Goal: Task Accomplishment & Management: Complete application form

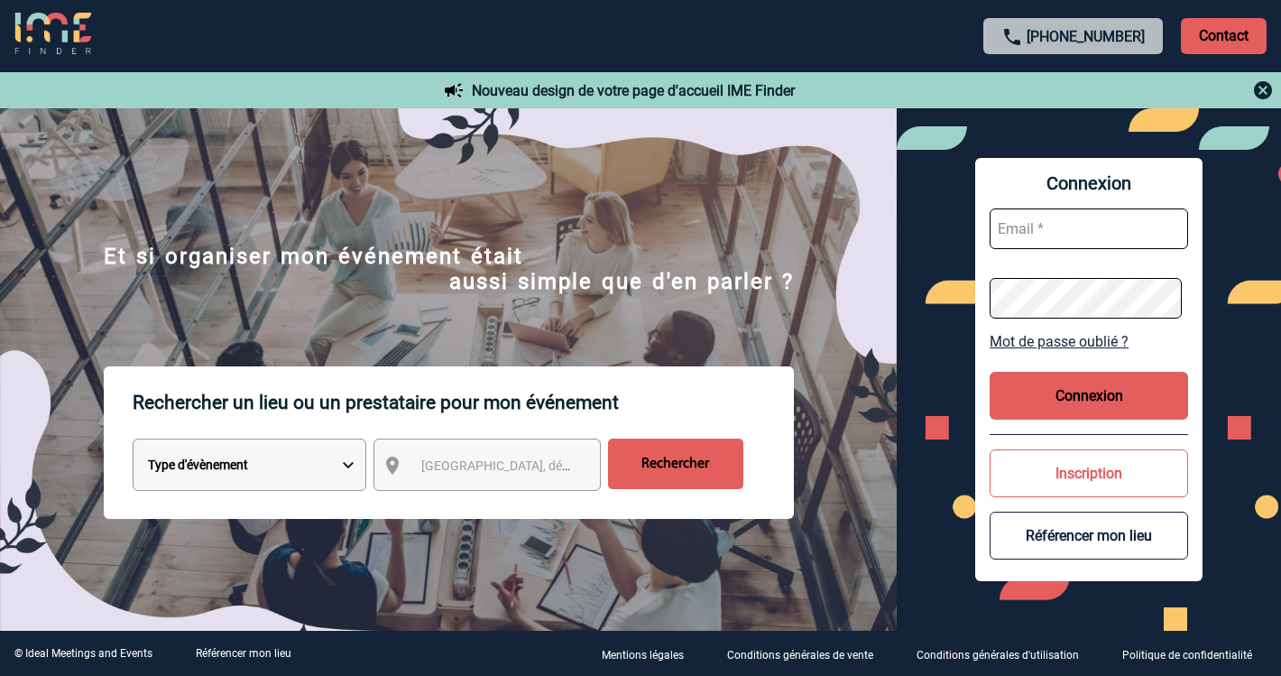
type input "ltrellu@ime-groupe.com"
click at [1030, 403] on button "Connexion" at bounding box center [1089, 396] width 199 height 48
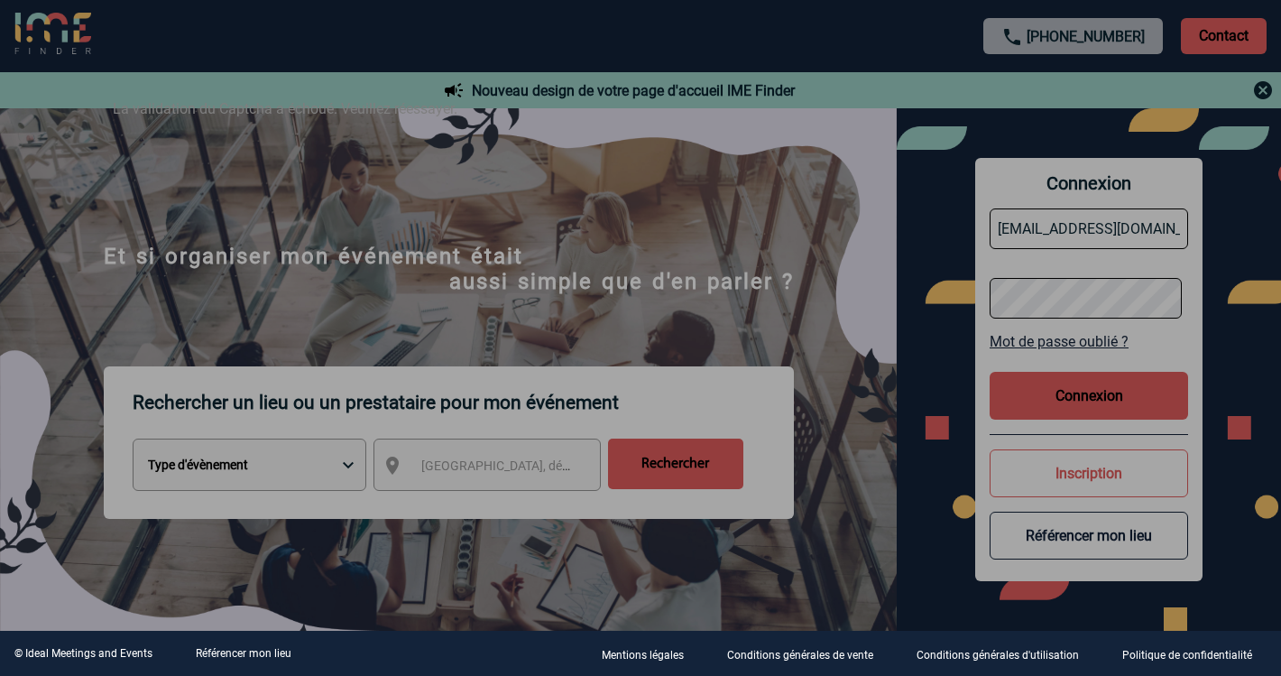
click at [1113, 398] on div at bounding box center [640, 338] width 1281 height 676
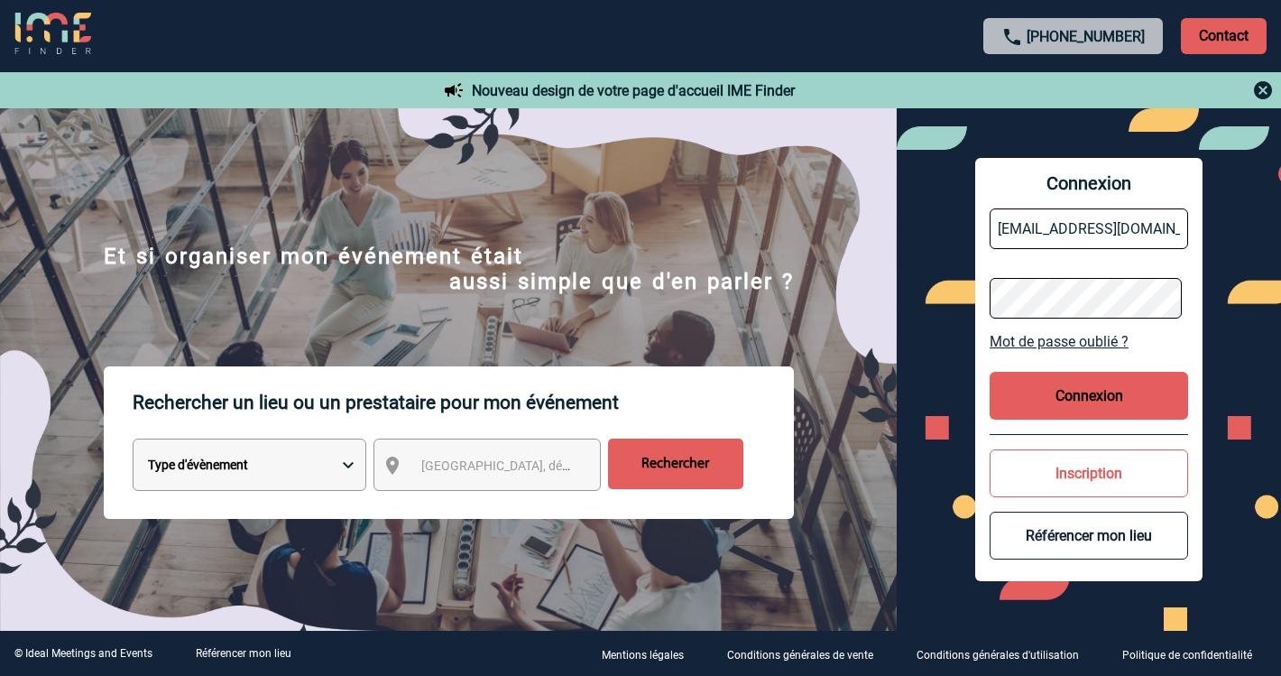
click at [1050, 400] on button "Connexion" at bounding box center [1089, 396] width 199 height 48
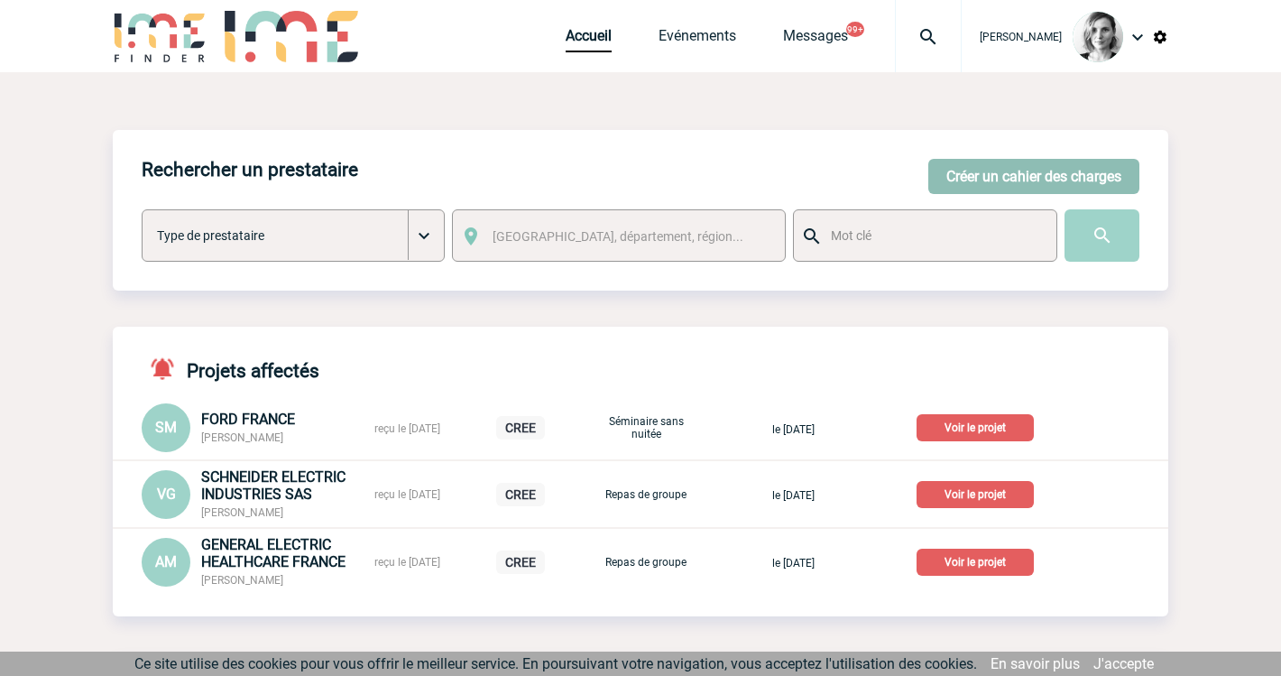
click at [1039, 162] on button "Créer un cahier des charges" at bounding box center [1034, 176] width 211 height 35
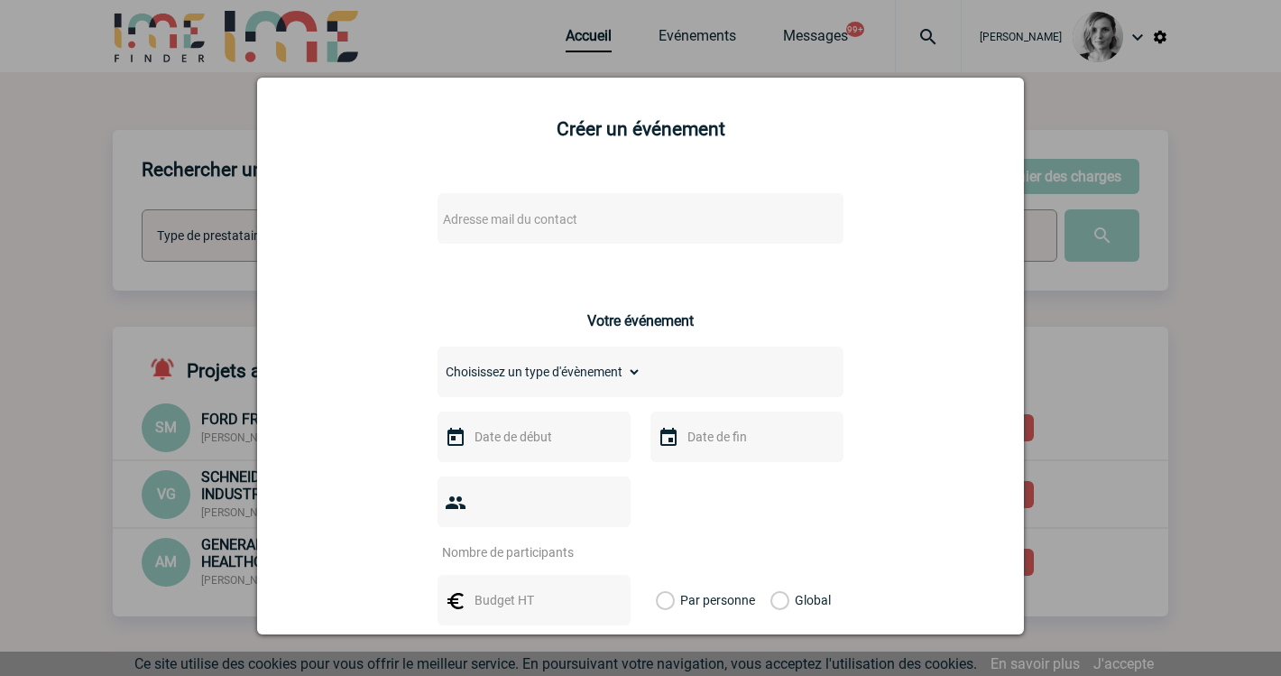
click at [519, 218] on span "Adresse mail du contact" at bounding box center [510, 219] width 134 height 14
drag, startPoint x: 531, startPoint y: 251, endPoint x: 245, endPoint y: 242, distance: 287.1
click at [245, 242] on body "Lydie TRELLU Accueil Evénements" at bounding box center [640, 640] width 1281 height 1281
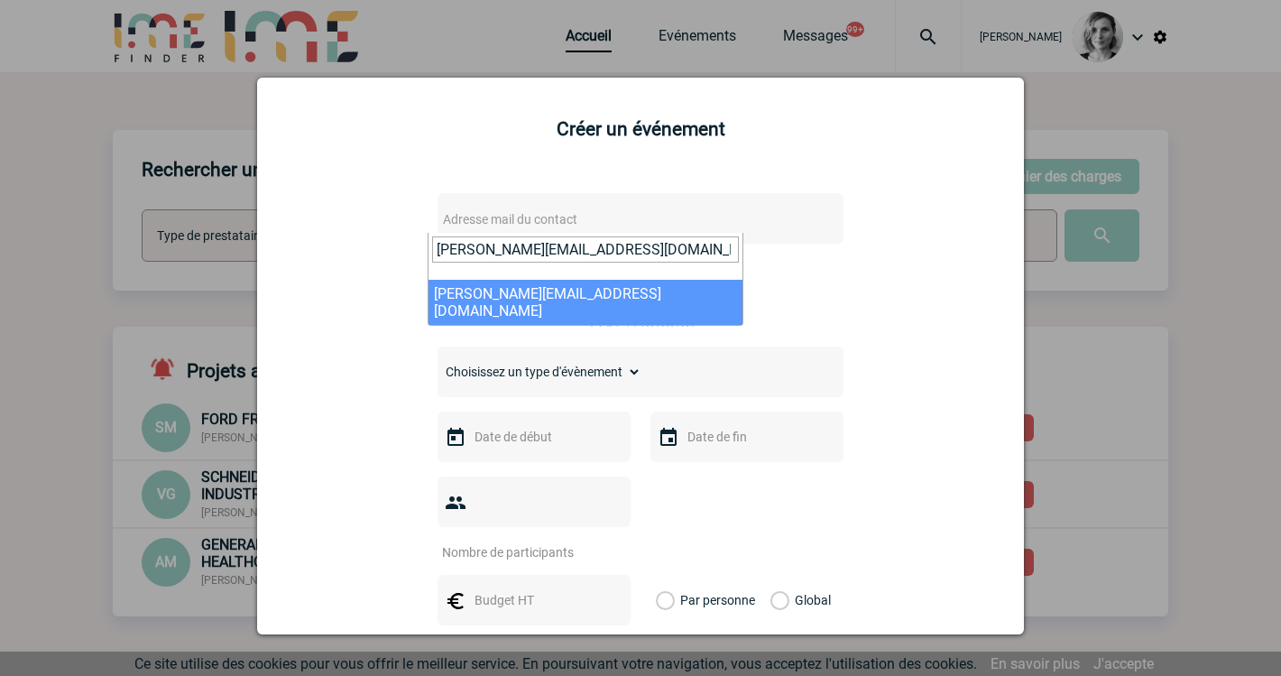
type input "Carole.ULUER@3ds.com"
select select "125365"
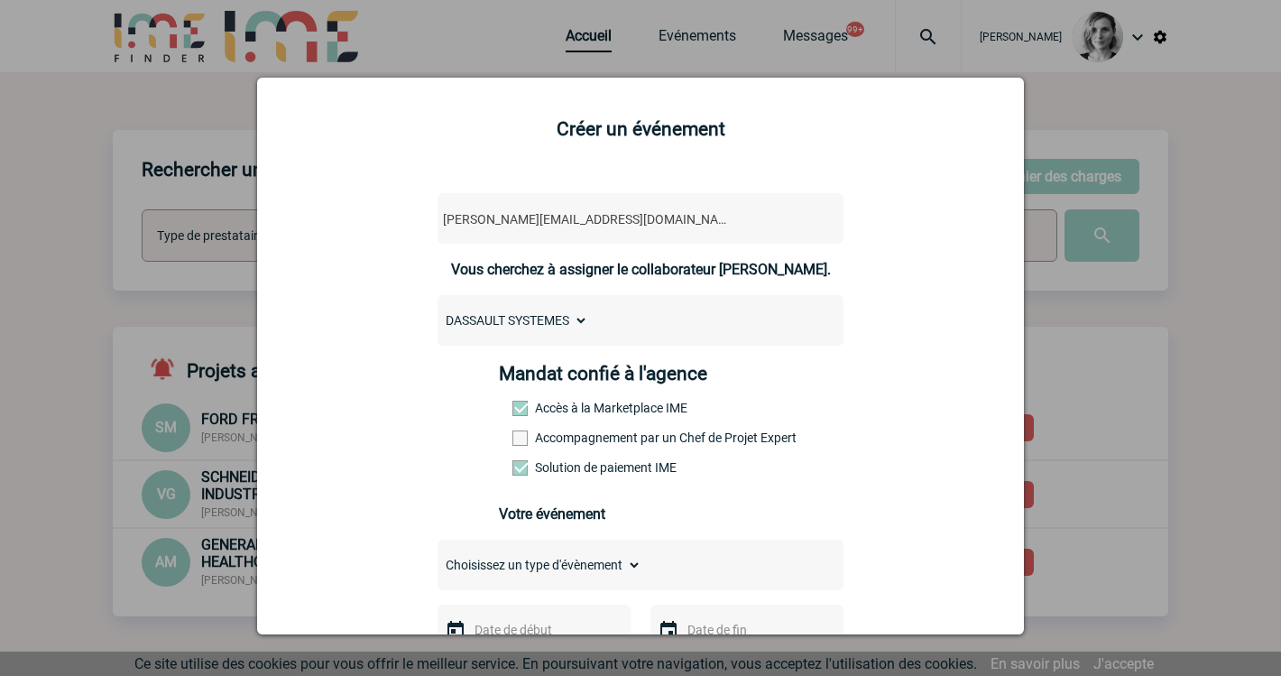
click at [592, 439] on label "Accompagnement par un Chef de Projet Expert" at bounding box center [552, 437] width 79 height 14
click at [0, 0] on input "Accompagnement par un Chef de Projet Expert" at bounding box center [0, 0] width 0 height 0
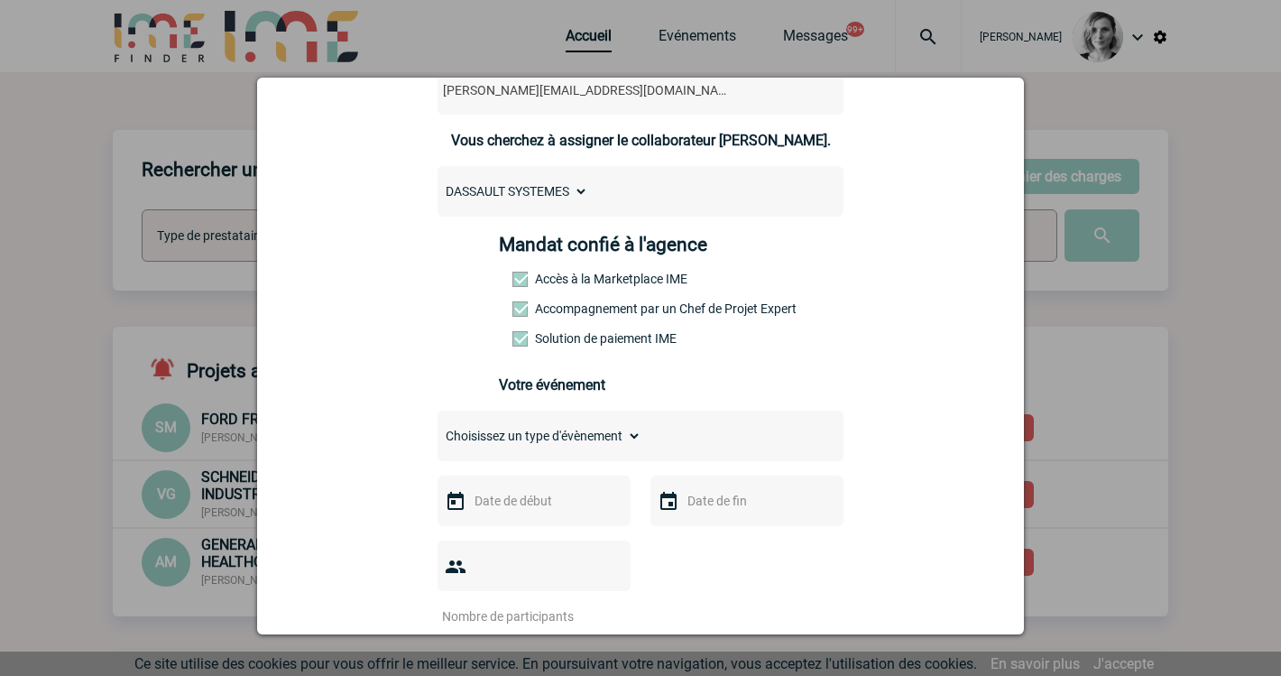
scroll to position [226, 0]
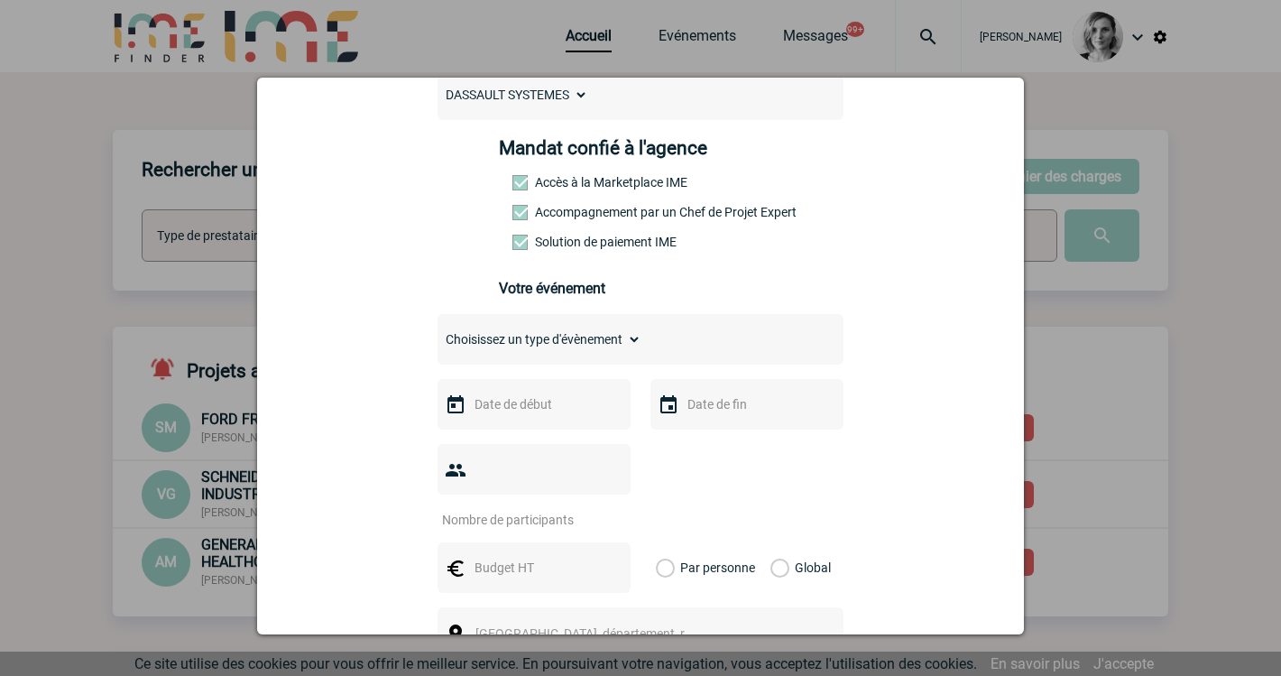
drag, startPoint x: 927, startPoint y: 337, endPoint x: 735, endPoint y: 334, distance: 192.2
click at [927, 337] on div "Carole.ULUER@3ds.com Carole.ULUER@3ds.com Vous cherchez à assigner le collabora…" at bounding box center [641, 512] width 722 height 1124
click at [553, 365] on div "Choisissez un type d'évènement Séminaire avec nuitée Séminaire sans nuitée Repa…" at bounding box center [641, 339] width 406 height 51
click at [535, 412] on input "text" at bounding box center [532, 404] width 125 height 23
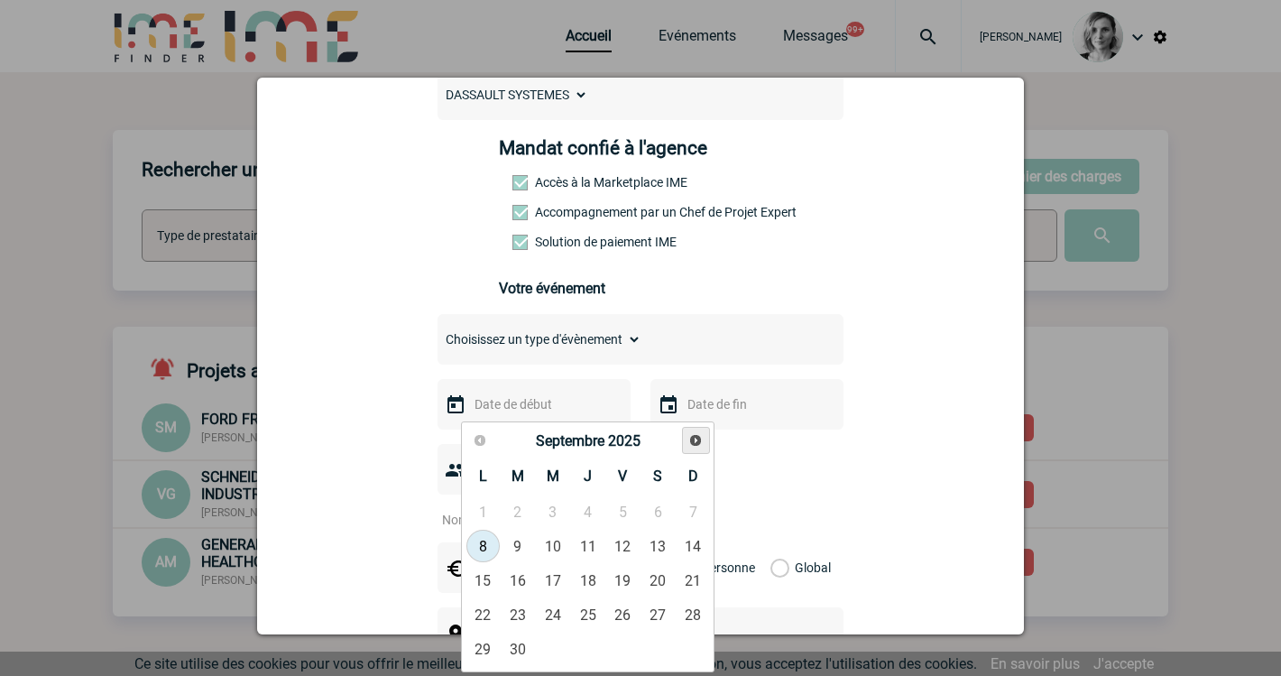
click at [692, 434] on span "Suivant" at bounding box center [695, 440] width 14 height 14
click at [476, 612] on link "20" at bounding box center [483, 614] width 33 height 32
type input "20-10-2025"
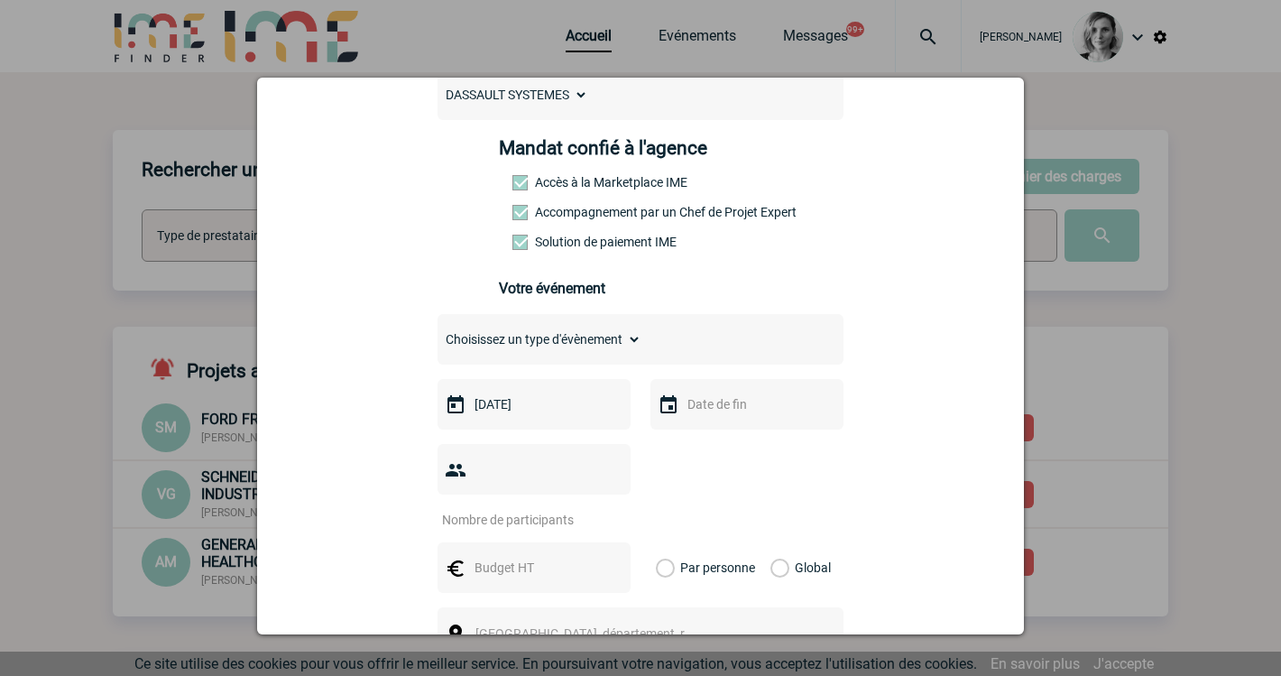
drag, startPoint x: 731, startPoint y: 411, endPoint x: 723, endPoint y: 424, distance: 15.0
click at [732, 415] on input "text" at bounding box center [745, 404] width 125 height 23
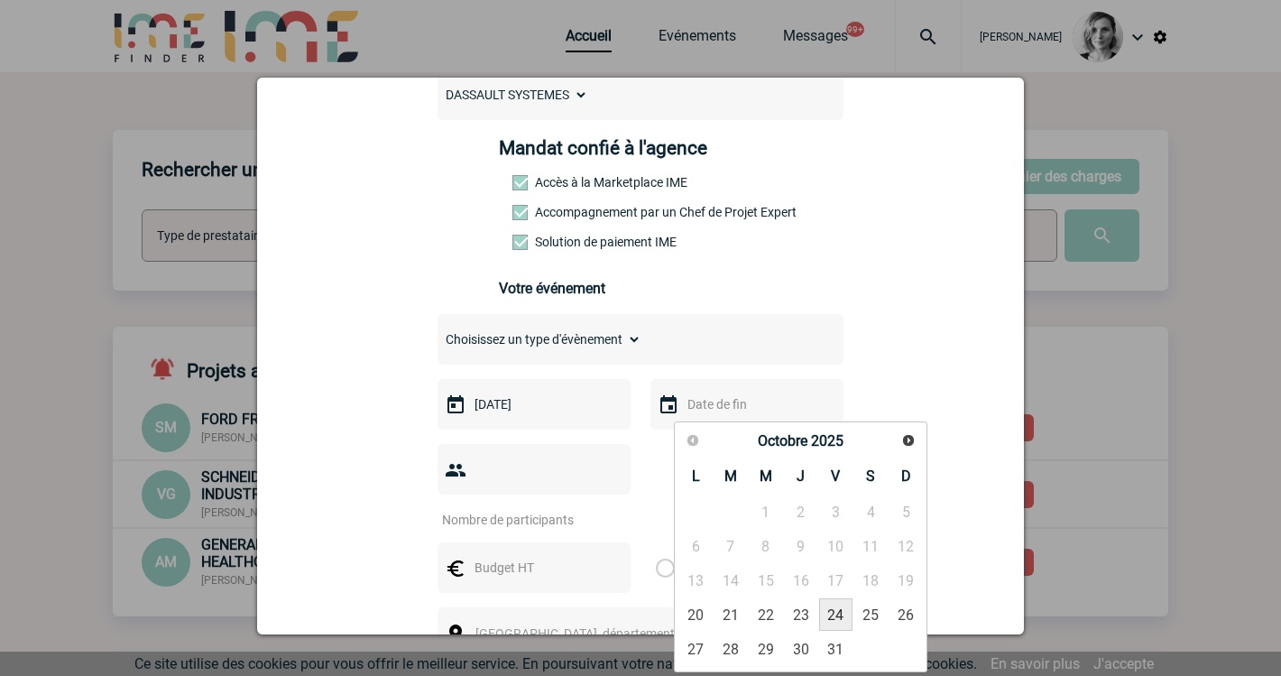
click at [831, 613] on link "24" at bounding box center [835, 614] width 33 height 32
type input "24-10-2025"
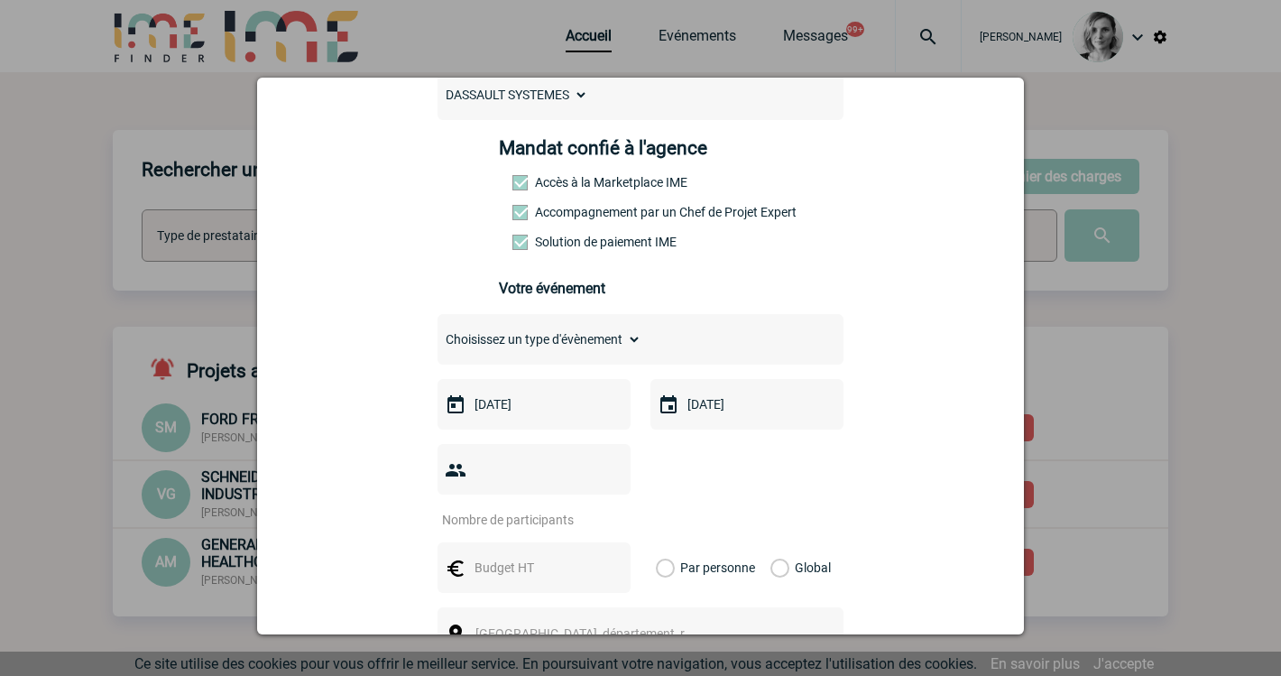
click at [908, 291] on div "Carole.ULUER@3ds.com Carole.ULUER@3ds.com Vous cherchez à assigner le collabora…" at bounding box center [641, 512] width 722 height 1124
click at [519, 508] on input "number" at bounding box center [523, 519] width 170 height 23
type input "30"
drag, startPoint x: 933, startPoint y: 397, endPoint x: 640, endPoint y: 474, distance: 303.1
click at [933, 397] on div "Carole.ULUER@3ds.com Carole.ULUER@3ds.com Vous cherchez à assigner le collabora…" at bounding box center [641, 512] width 722 height 1124
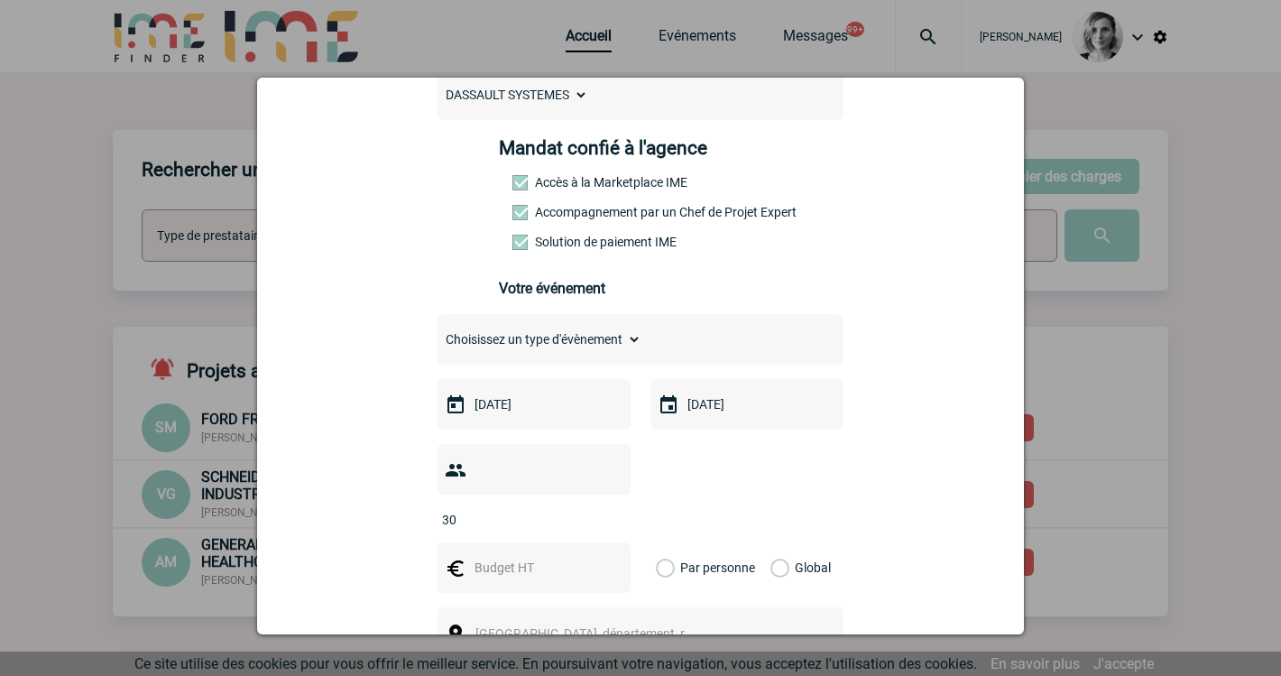
click at [503, 556] on input "text" at bounding box center [532, 567] width 125 height 23
type input "10000"
drag, startPoint x: 786, startPoint y: 537, endPoint x: 682, endPoint y: 536, distance: 103.8
click at [782, 542] on label "Global" at bounding box center [777, 567] width 12 height 51
click at [0, 0] on input "Global" at bounding box center [0, 0] width 0 height 0
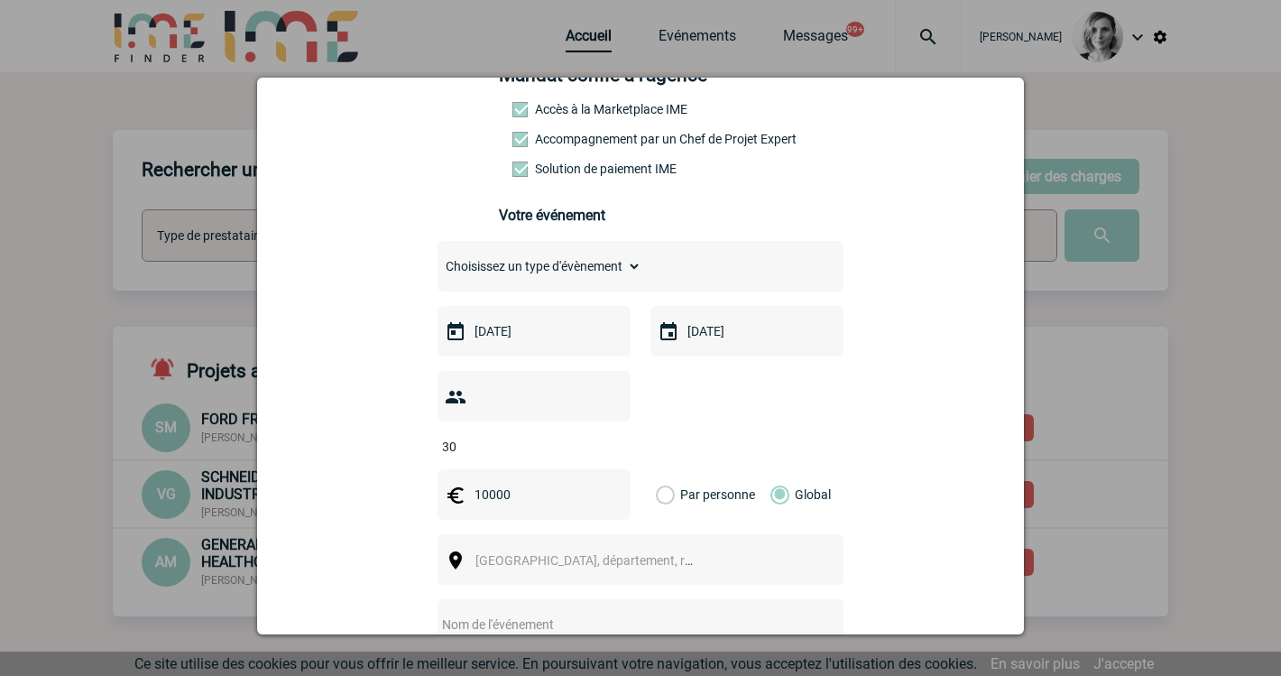
scroll to position [338, 0]
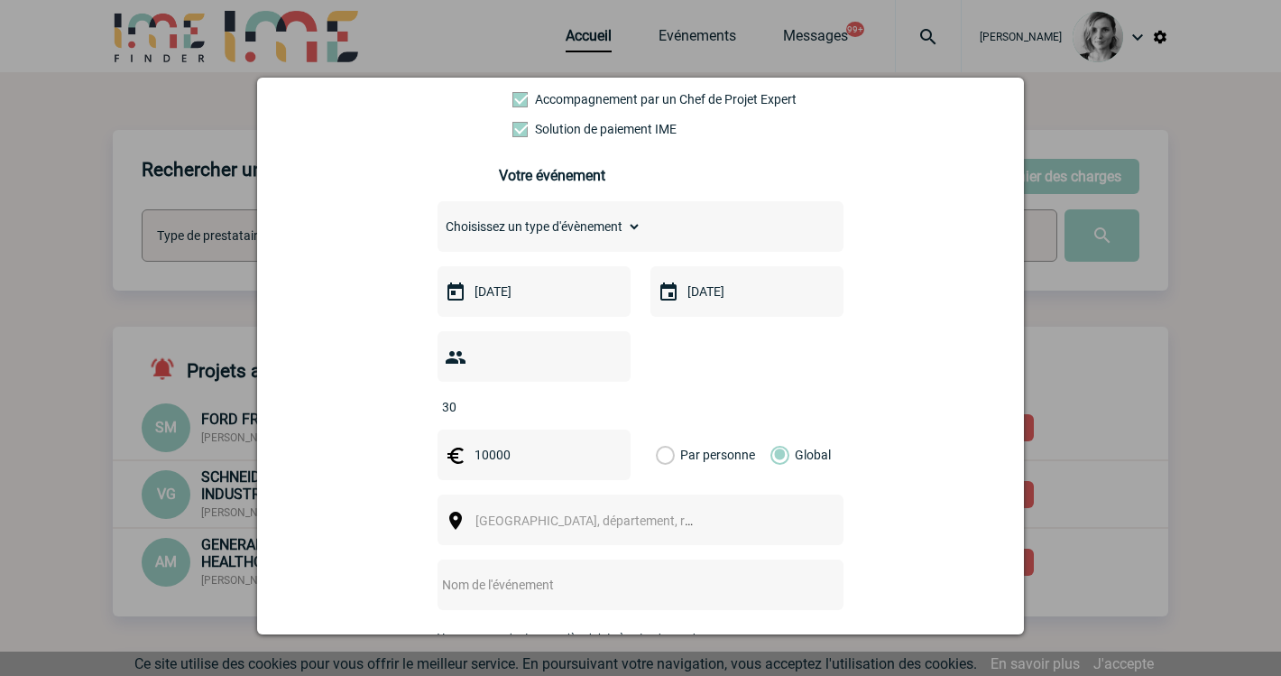
click at [705, 34] on div at bounding box center [640, 338] width 1281 height 676
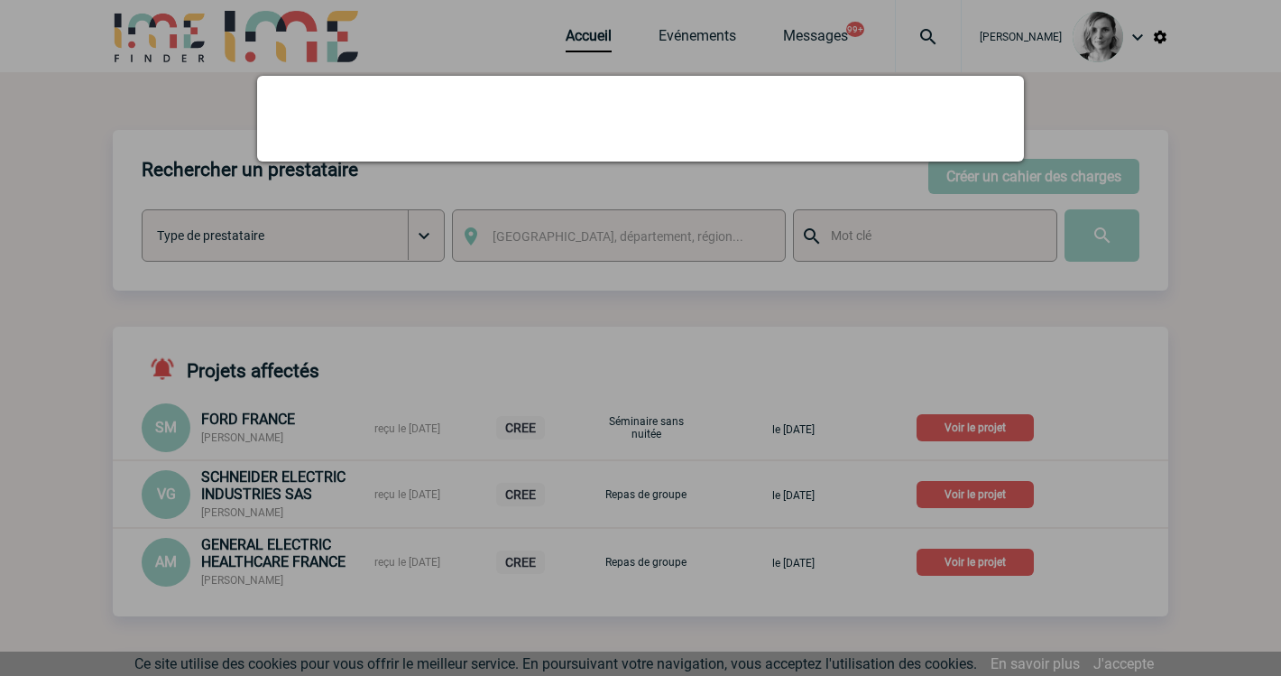
scroll to position [0, 0]
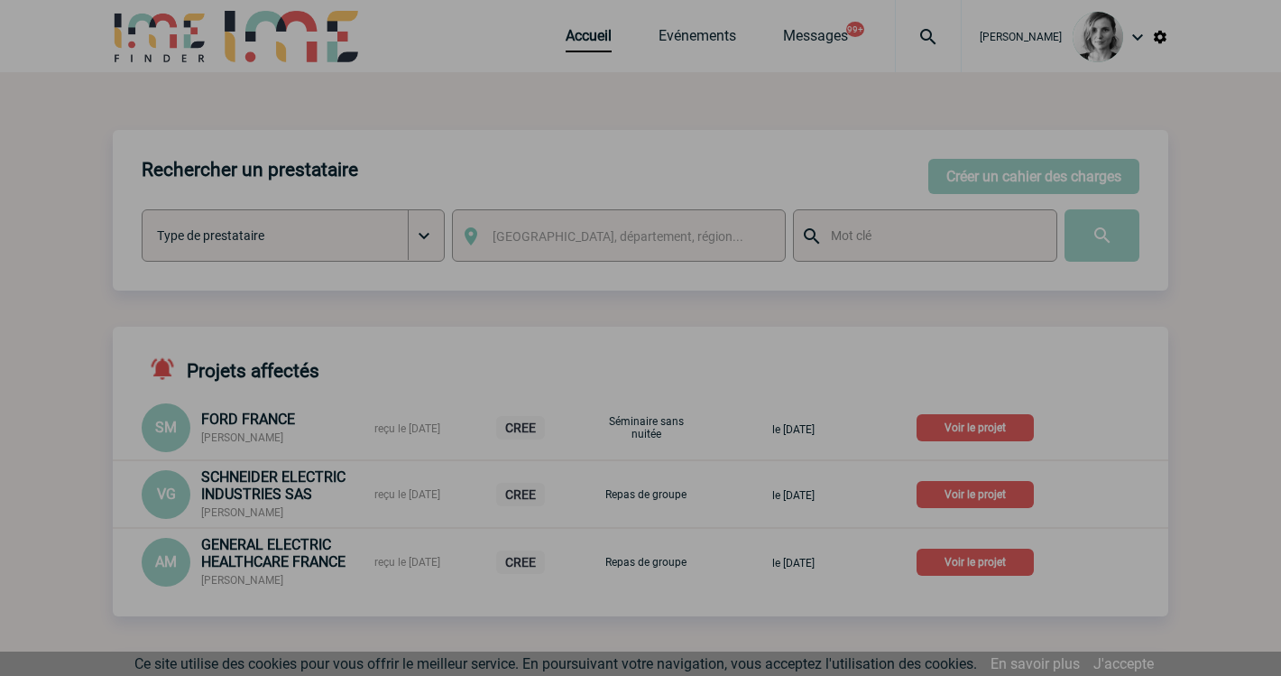
click at [945, 41] on div at bounding box center [640, 338] width 1281 height 676
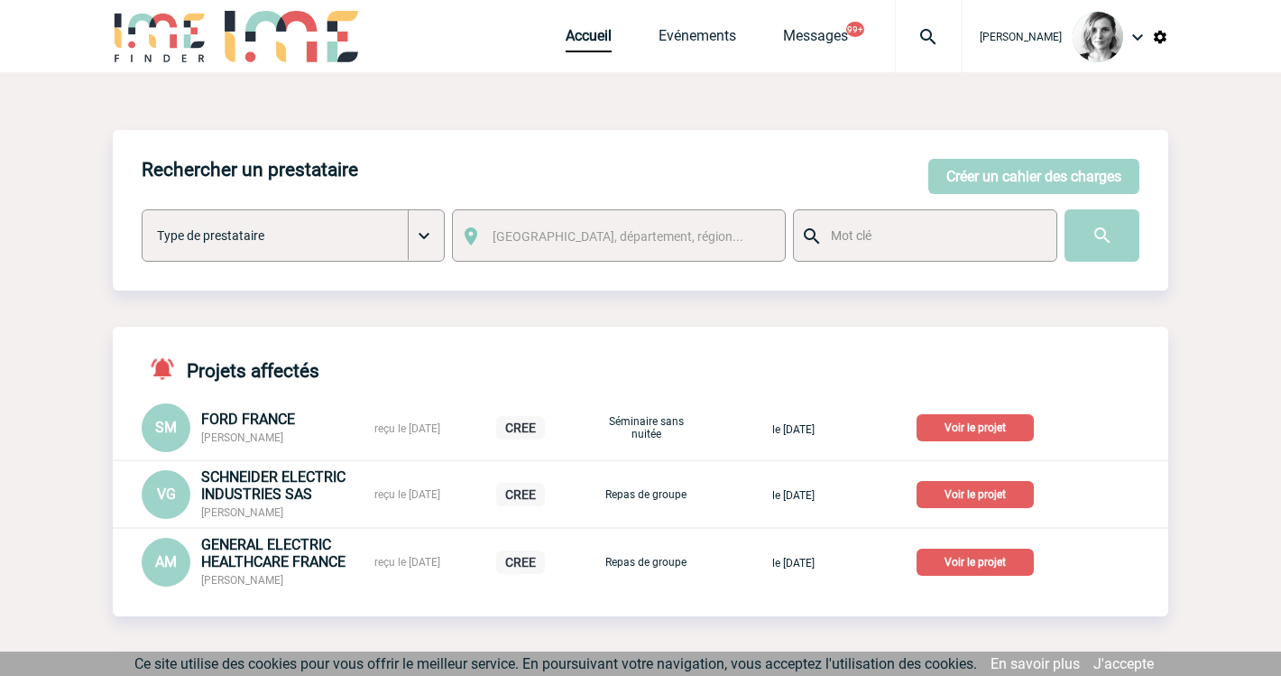
click at [947, 32] on img at bounding box center [928, 37] width 65 height 22
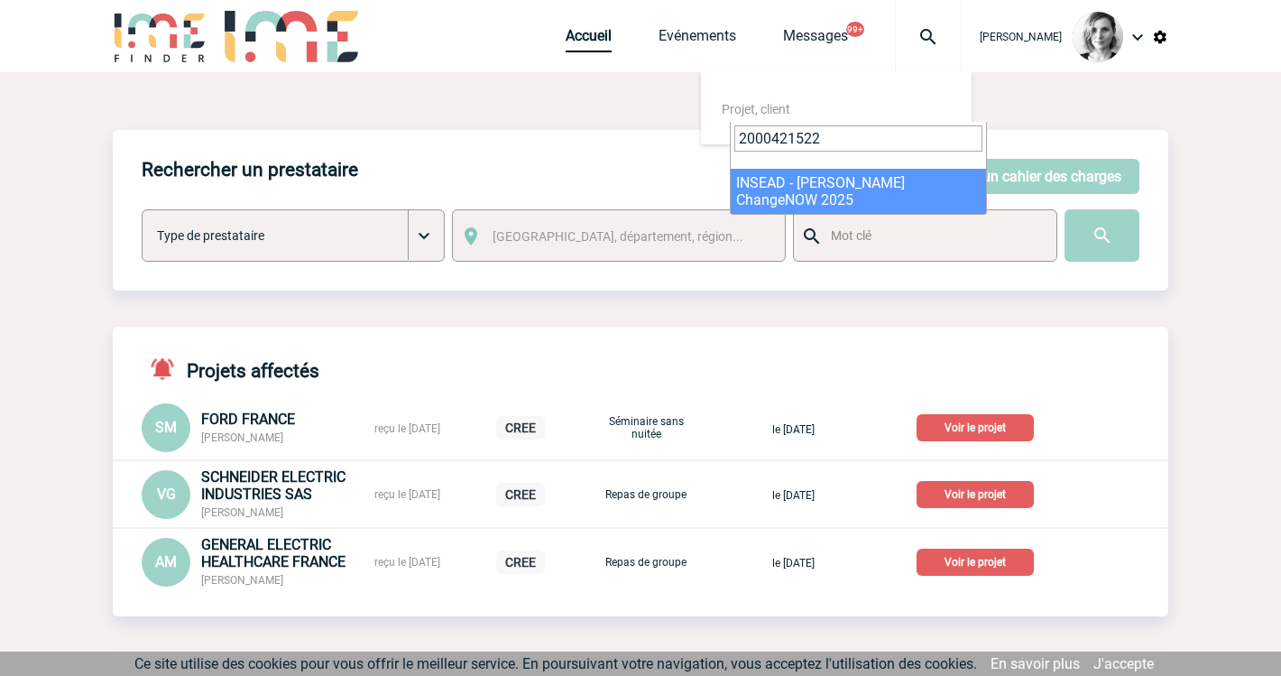
type input "2000421522"
select select "21023"
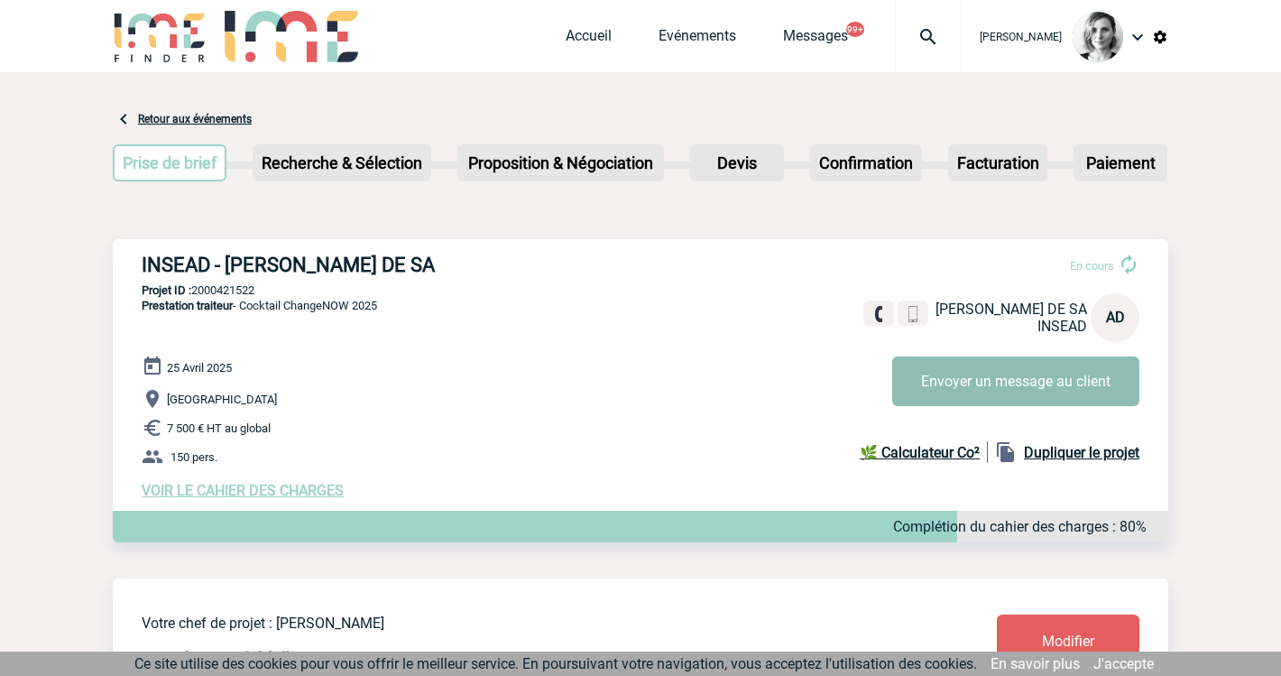
click at [1034, 399] on button "Envoyer un message au client" at bounding box center [1015, 381] width 247 height 50
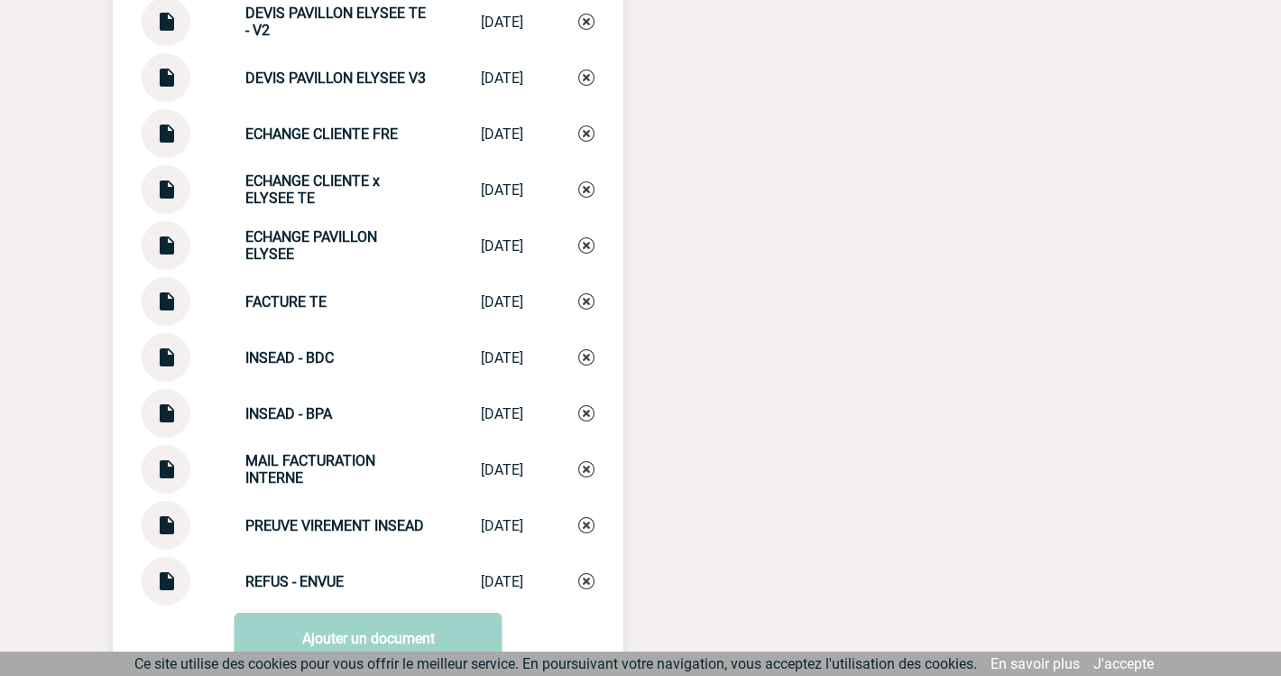
scroll to position [2184, 0]
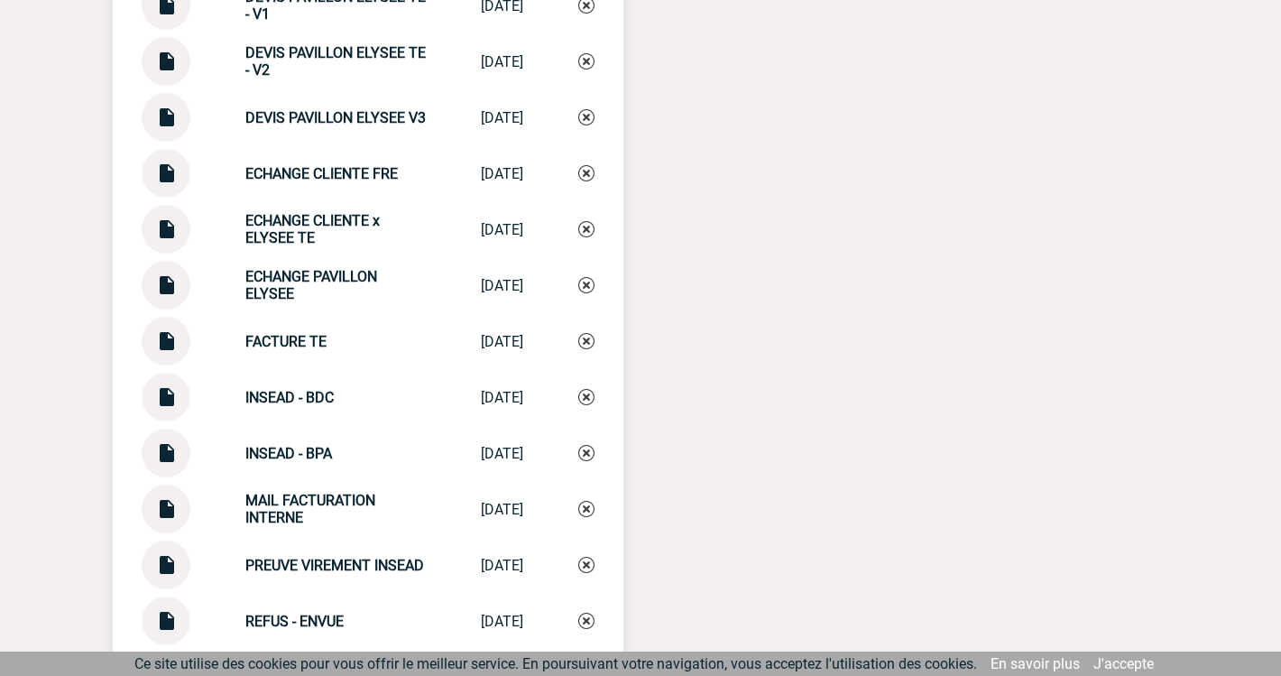
click at [165, 290] on img at bounding box center [165, 278] width 23 height 35
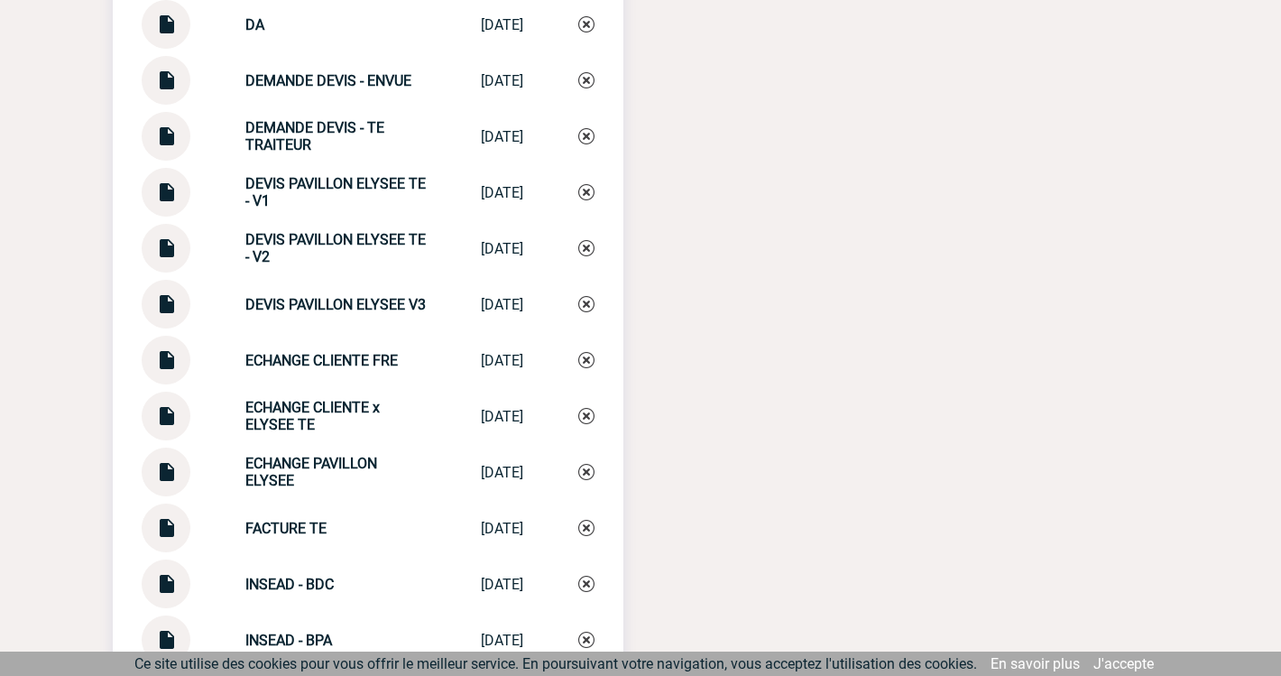
scroll to position [1958, 0]
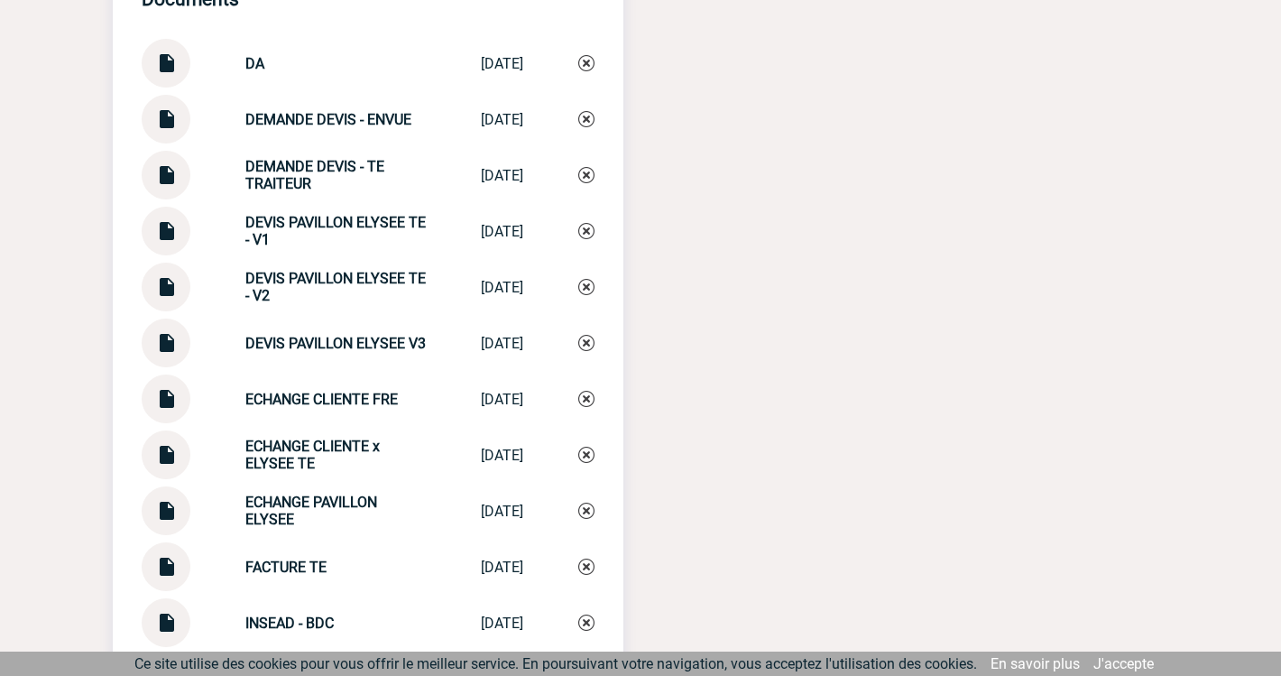
click at [156, 119] on img at bounding box center [165, 112] width 23 height 35
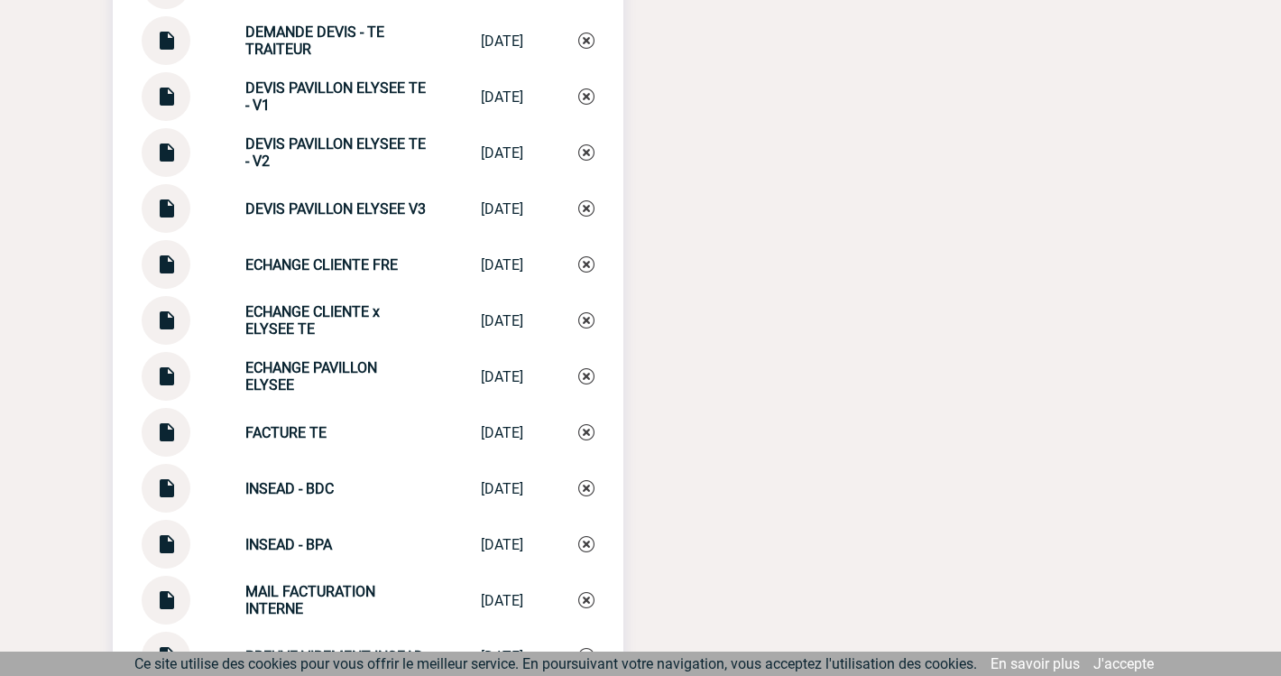
scroll to position [2184, 0]
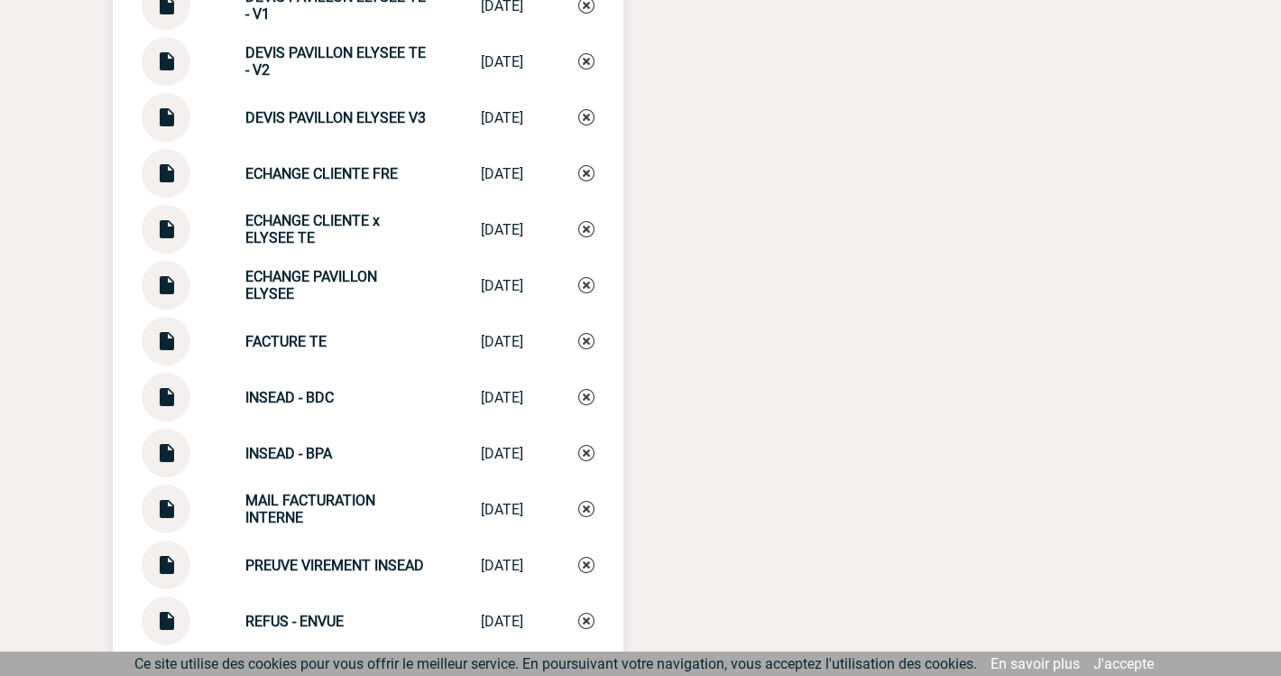
click at [168, 343] on img at bounding box center [165, 334] width 23 height 35
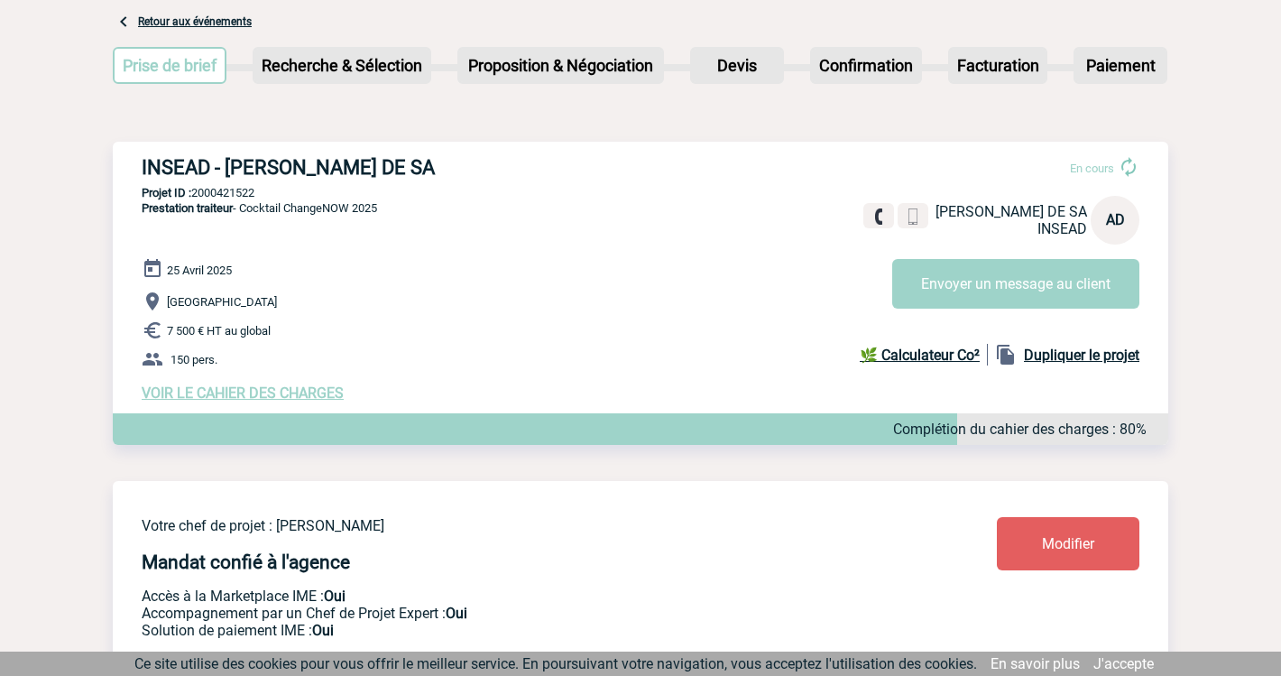
scroll to position [0, 0]
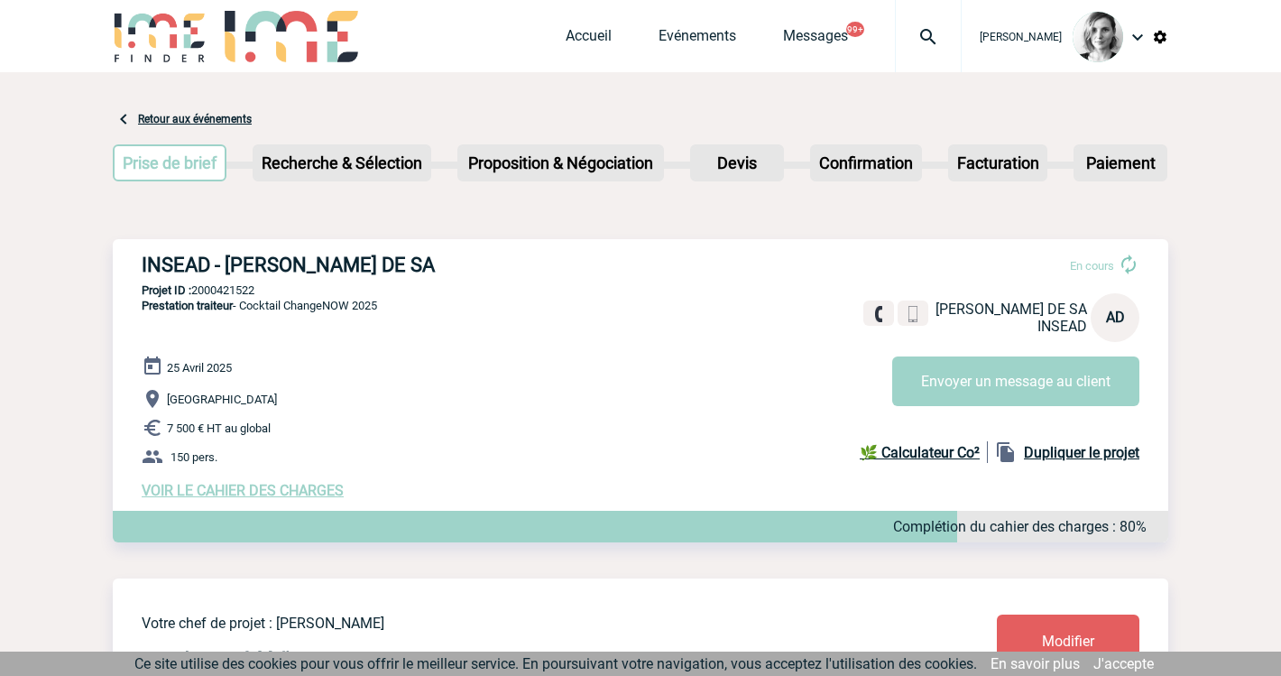
click at [961, 26] on img at bounding box center [928, 37] width 65 height 22
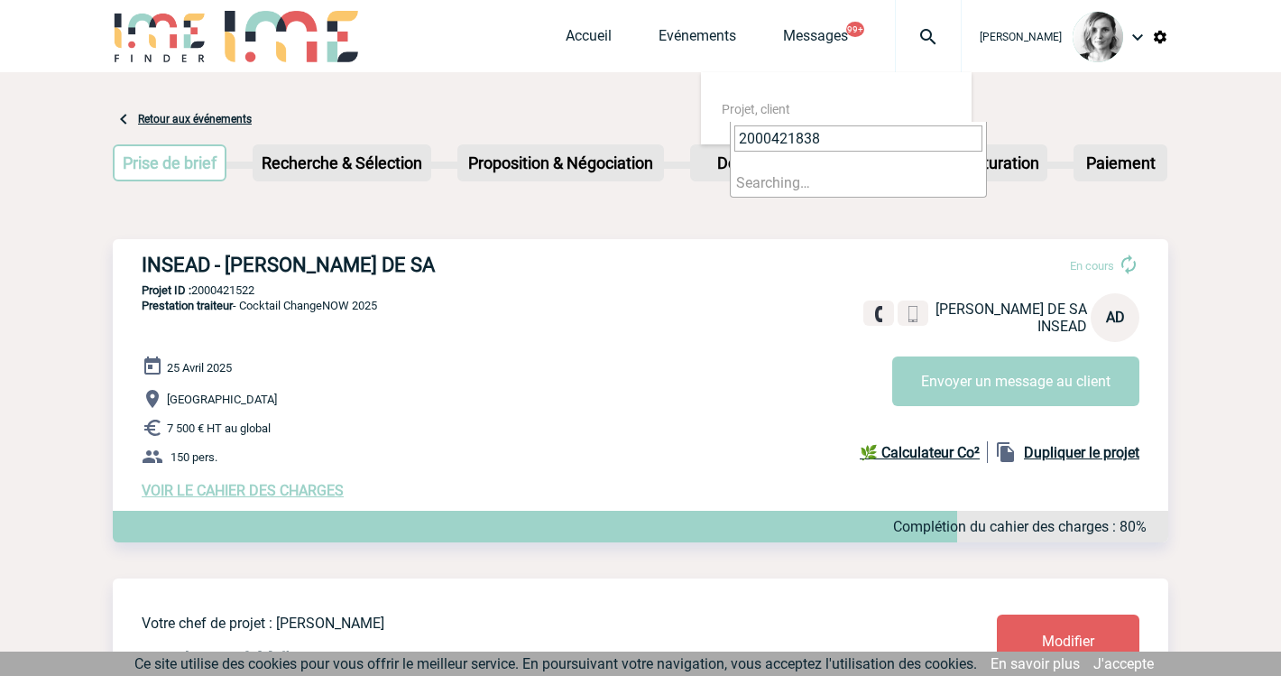
type input "2000421838"
select select "21339"
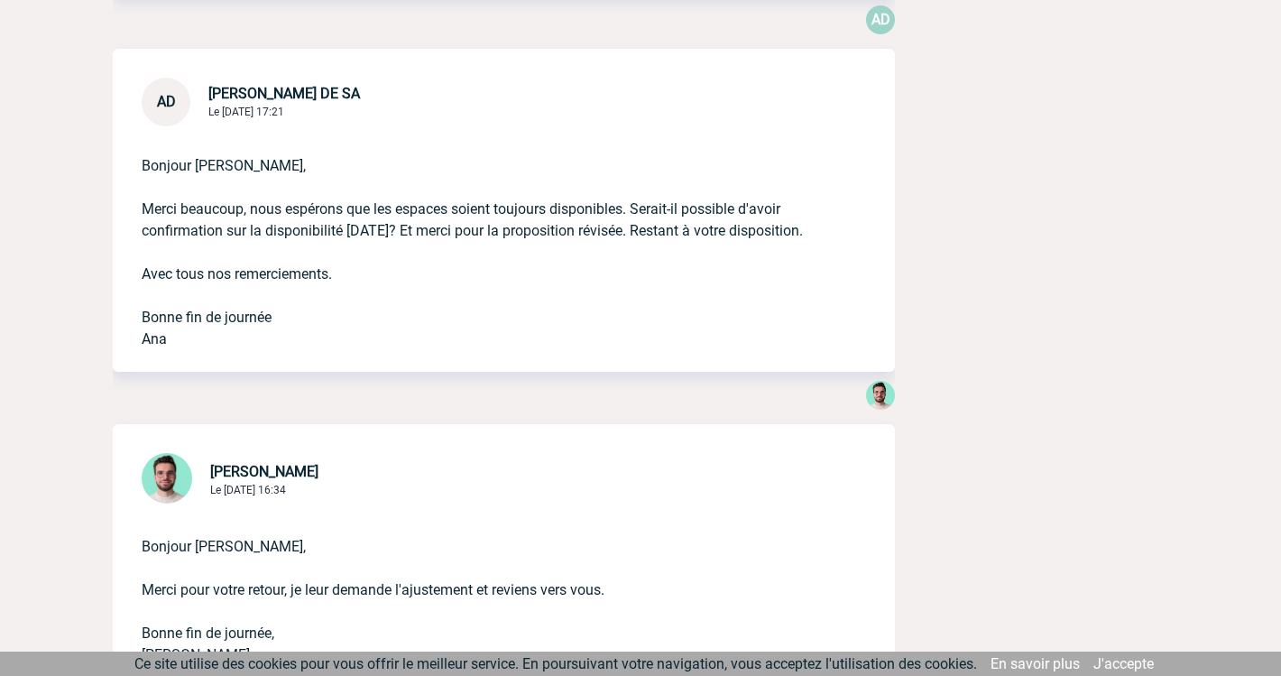
scroll to position [20442, 0]
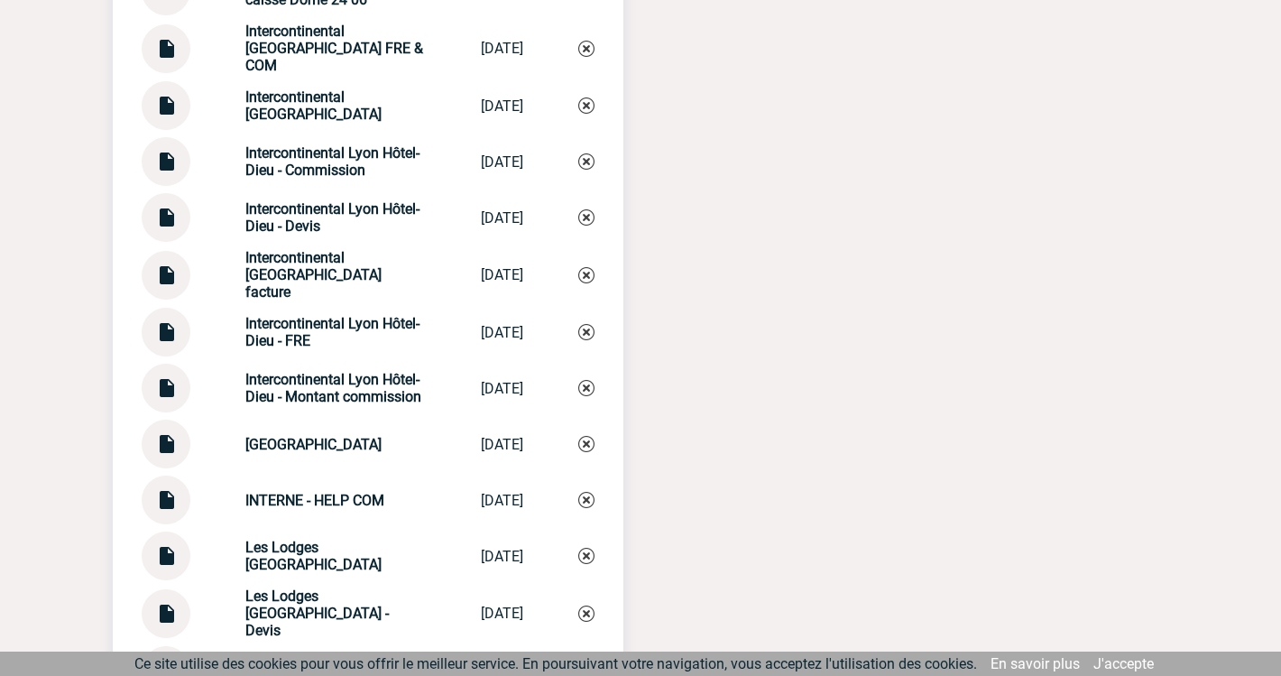
scroll to position [4399, 0]
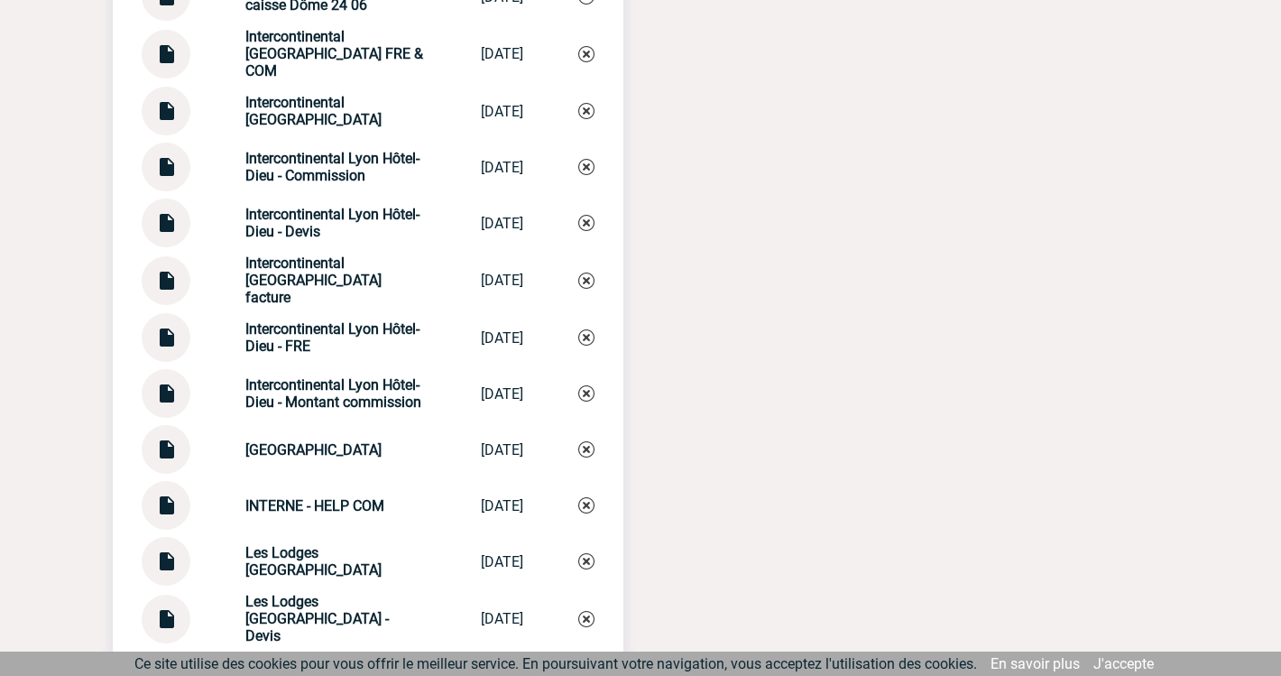
click at [160, 334] on img at bounding box center [165, 330] width 23 height 35
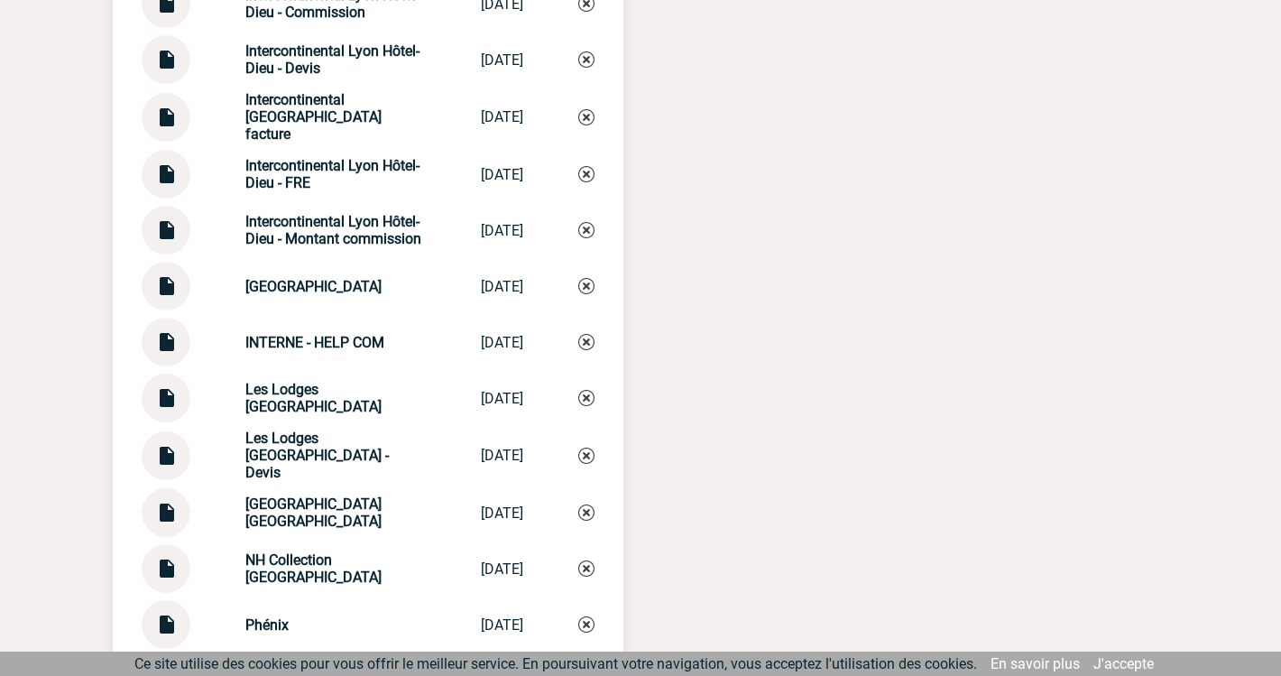
scroll to position [4449, 0]
